Goal: Task Accomplishment & Management: Use online tool/utility

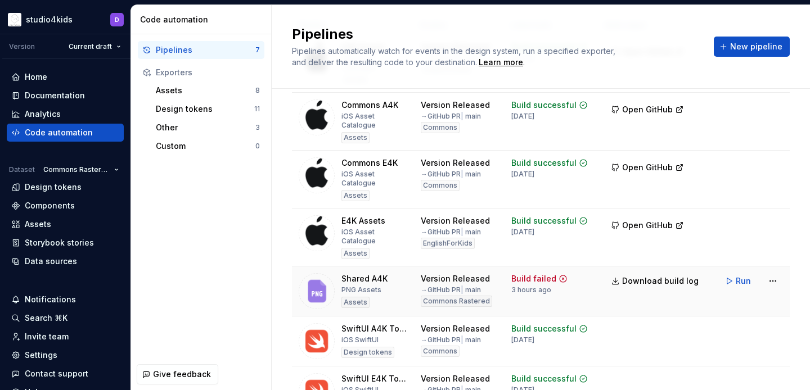
scroll to position [99, 0]
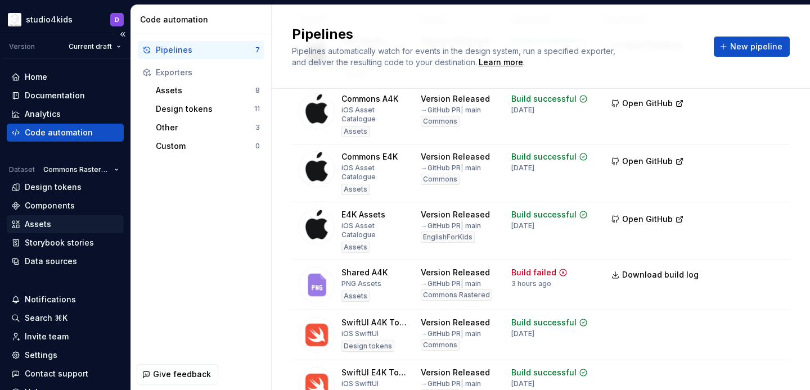
click at [65, 220] on div "Assets" at bounding box center [65, 224] width 108 height 11
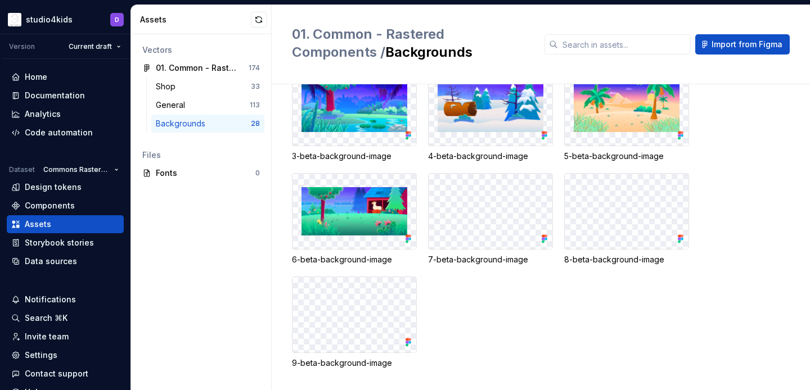
scroll to position [790, 0]
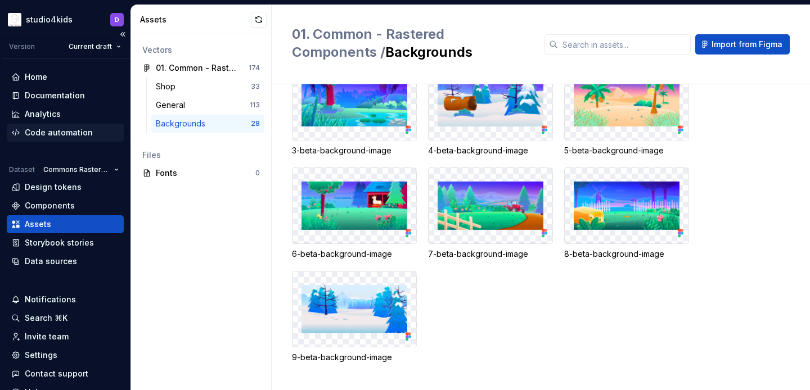
click at [45, 133] on div "Code automation" at bounding box center [59, 132] width 68 height 11
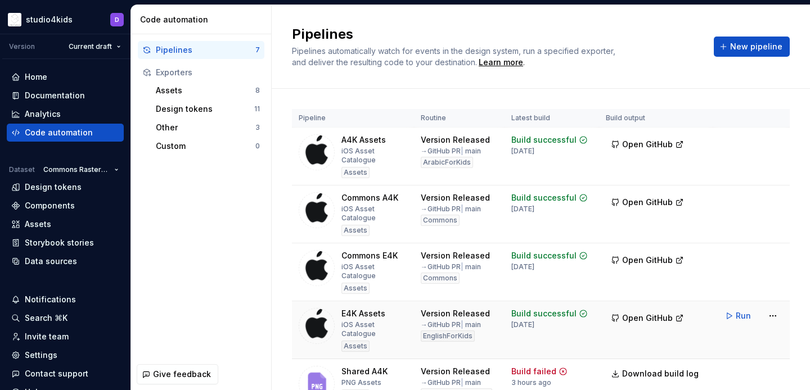
scroll to position [25, 0]
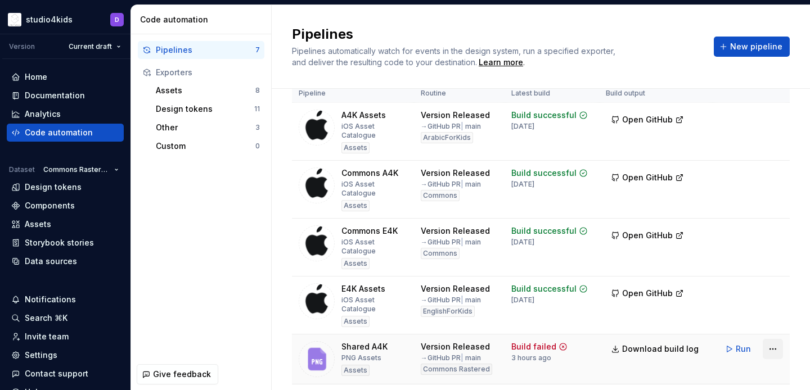
click at [773, 316] on html "studio4kids D Version Current draft Home Documentation Analytics Code automatio…" at bounding box center [405, 195] width 810 height 390
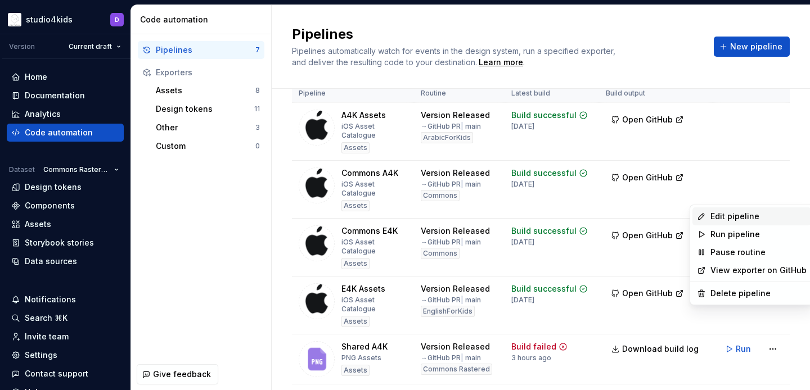
click at [718, 217] on div "Edit pipeline" at bounding box center [758, 216] width 96 height 11
